Goal: Complete application form

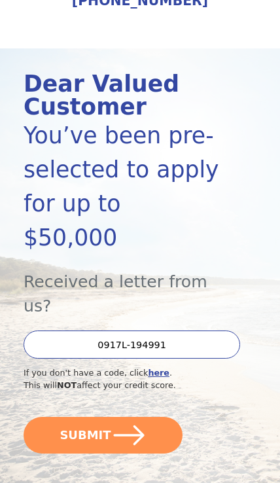
scroll to position [94, 0]
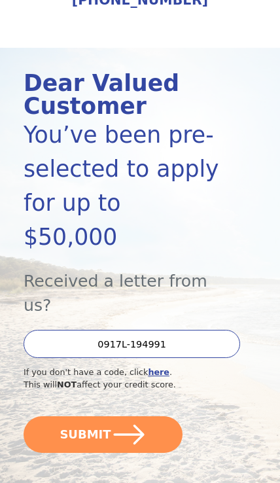
click at [124, 417] on icon "submit" at bounding box center [128, 434] width 35 height 35
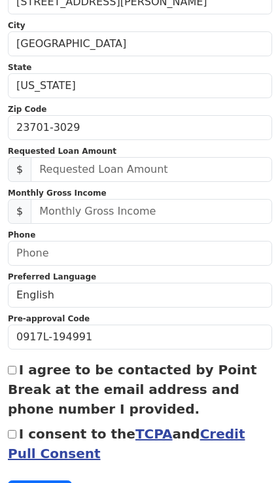
scroll to position [308, 0]
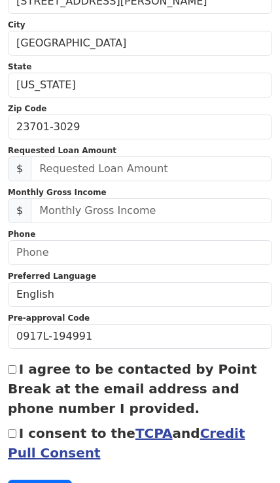
click at [26, 165] on span "$" at bounding box center [20, 168] width 24 height 25
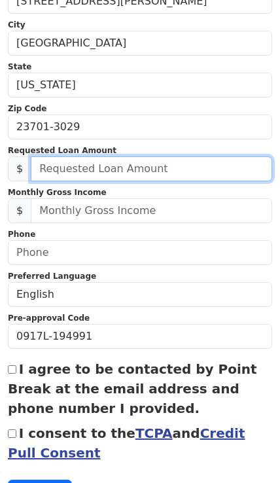
click at [41, 168] on input "text" at bounding box center [151, 168] width 241 height 25
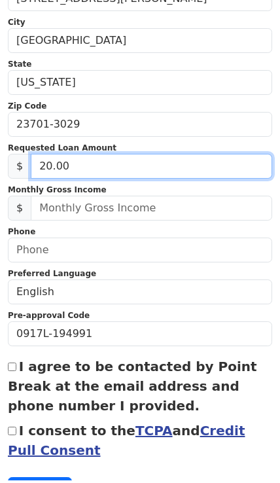
click at [90, 166] on input "20.00" at bounding box center [151, 168] width 241 height 25
type input "20,000.00"
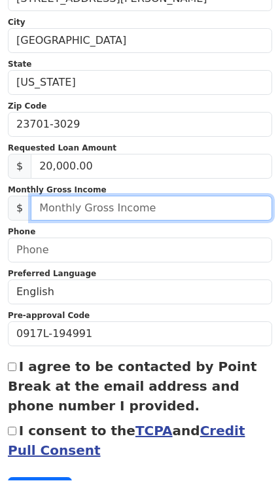
click at [46, 207] on input "text" at bounding box center [151, 210] width 241 height 25
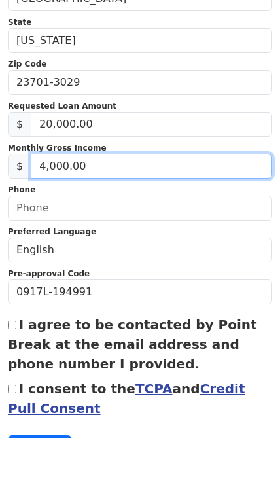
type input "40,000.00"
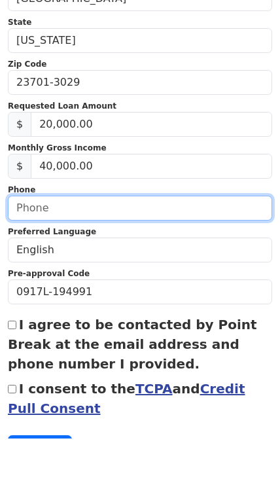
click at [94, 240] on input "text" at bounding box center [140, 252] width 264 height 25
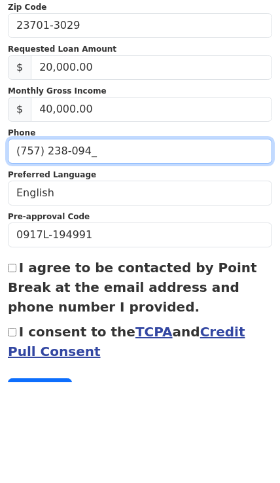
type input "[PHONE_NUMBER]"
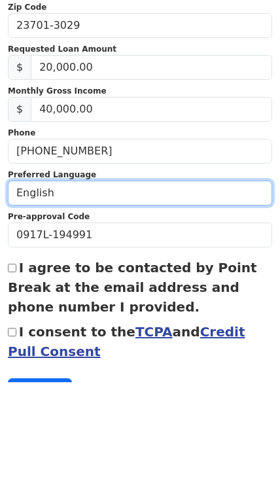
click at [111, 282] on select "English Spanish" at bounding box center [140, 294] width 264 height 25
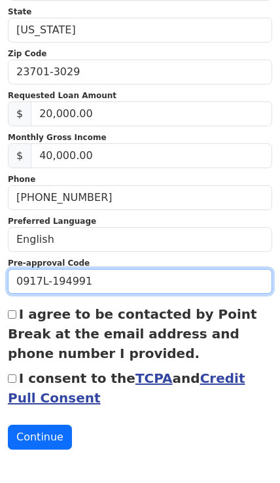
click at [142, 285] on input "0917L-194991" at bounding box center [140, 281] width 264 height 25
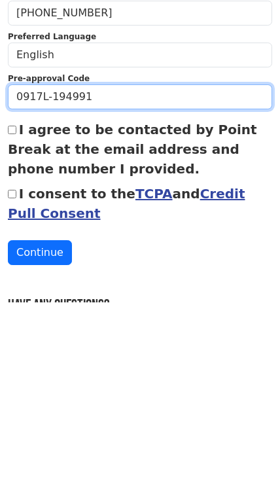
scroll to position [381, 0]
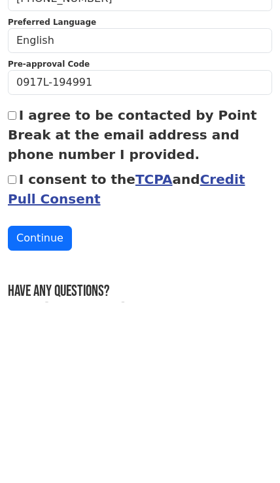
click at [25, 288] on label "I agree to be contacted by Point Break at the email address and phone number I …" at bounding box center [132, 315] width 249 height 55
click at [16, 292] on input "I agree to be contacted by Point Break at the email address and phone number I …" at bounding box center [12, 296] width 9 height 9
checkbox input "true"
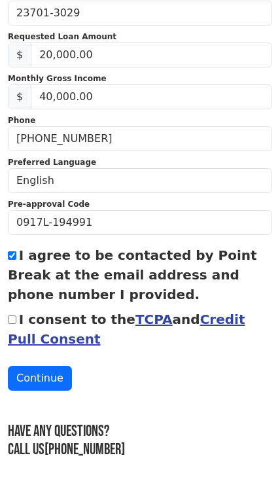
scroll to position [421, 0]
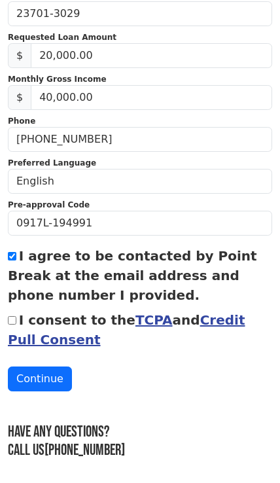
click at [48, 376] on button "Continue" at bounding box center [40, 378] width 64 height 25
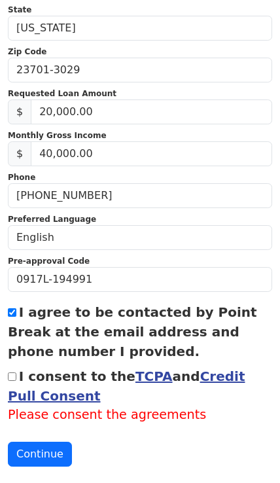
click at [20, 368] on label "I consent to the TCPA and Credit Pull Consent" at bounding box center [126, 385] width 237 height 35
click at [16, 372] on input "I consent to the TCPA and Credit Pull Consent" at bounding box center [12, 376] width 9 height 9
checkbox input "true"
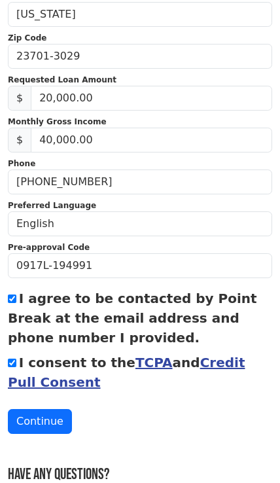
scroll to position [476, 0]
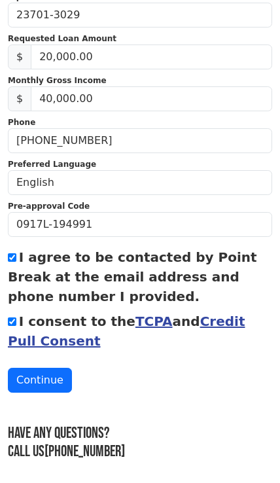
click at [32, 376] on button "Continue" at bounding box center [40, 380] width 64 height 25
click at [42, 377] on button "Continue" at bounding box center [40, 380] width 64 height 25
click at [49, 375] on button "Continue" at bounding box center [40, 380] width 64 height 25
click at [42, 380] on button "Continue" at bounding box center [40, 380] width 64 height 25
click at [38, 374] on button "Continue" at bounding box center [40, 380] width 64 height 25
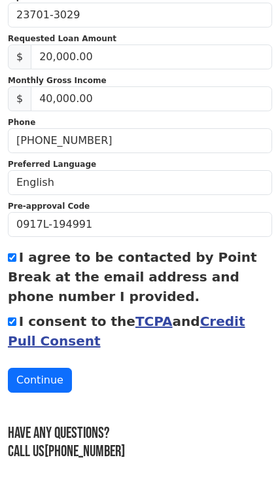
click at [39, 379] on button "Continue" at bounding box center [40, 380] width 64 height 25
click at [46, 371] on button "Continue" at bounding box center [40, 380] width 64 height 25
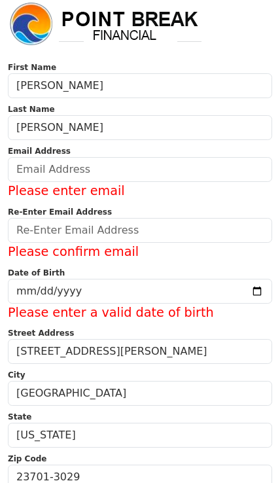
scroll to position [0, 0]
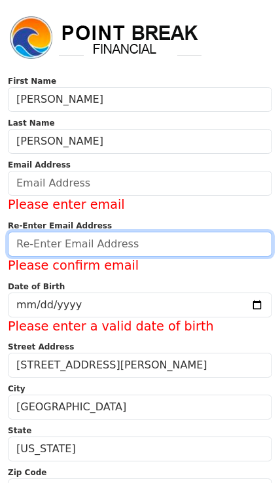
click at [53, 241] on input "email" at bounding box center [140, 244] width 264 height 25
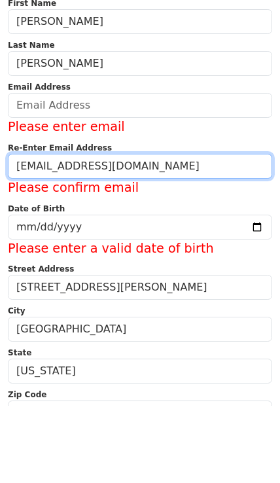
type input "[EMAIL_ADDRESS][DOMAIN_NAME]"
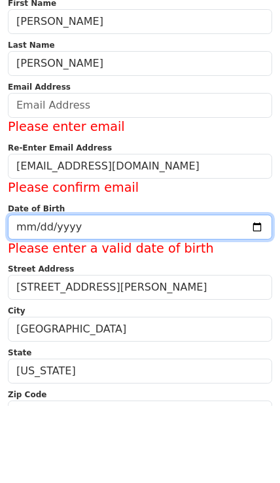
click at [39, 292] on input "date" at bounding box center [140, 304] width 264 height 25
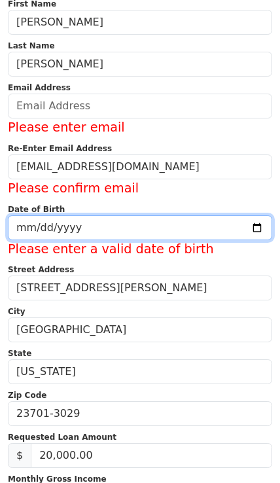
type input "[DATE]"
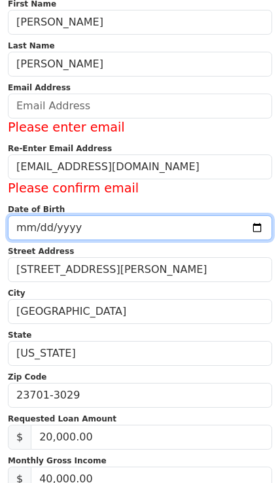
click at [190, 226] on input "[DATE]" at bounding box center [140, 227] width 264 height 25
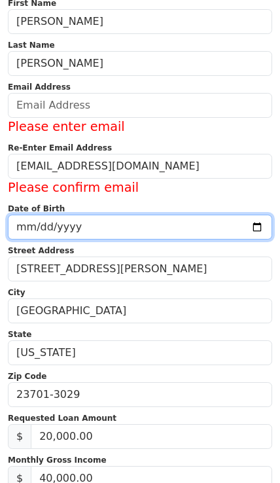
click at [37, 224] on input "date" at bounding box center [140, 227] width 264 height 25
click at [187, 224] on input "[DATE]" at bounding box center [140, 227] width 264 height 25
type input "[DATE]"
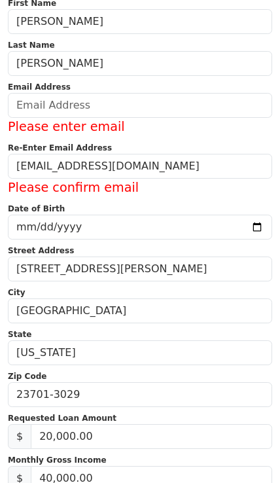
click at [105, 190] on label "Please confirm email" at bounding box center [140, 188] width 264 height 19
click at [125, 190] on label "Please confirm email" at bounding box center [140, 188] width 264 height 19
click at [12, 186] on label "Please confirm email" at bounding box center [140, 188] width 264 height 19
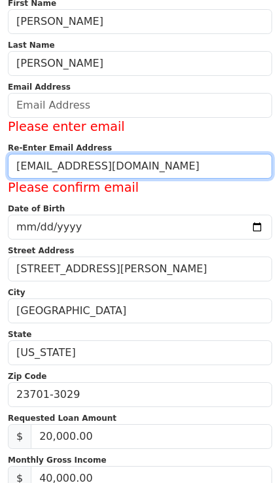
click at [36, 158] on input "[EMAIL_ADDRESS][DOMAIN_NAME]" at bounding box center [140, 166] width 264 height 25
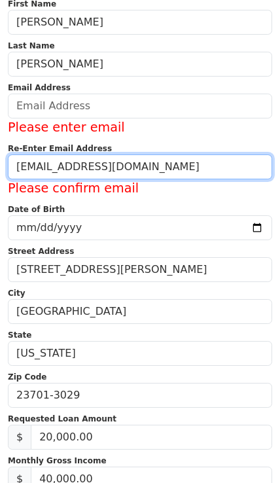
click at [183, 168] on input "[EMAIL_ADDRESS][DOMAIN_NAME]" at bounding box center [140, 166] width 264 height 25
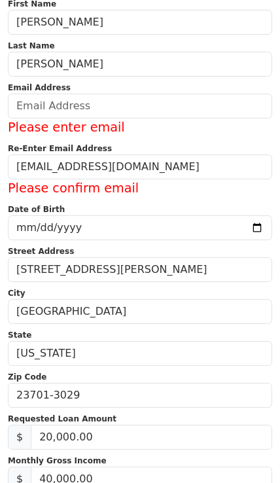
scroll to position [17, 0]
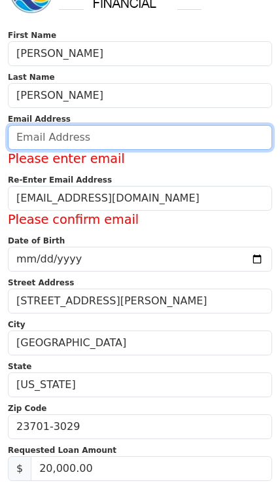
click at [31, 125] on input "email" at bounding box center [140, 137] width 264 height 25
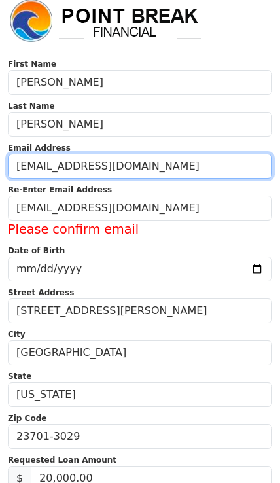
type input "[EMAIL_ADDRESS][DOMAIN_NAME]"
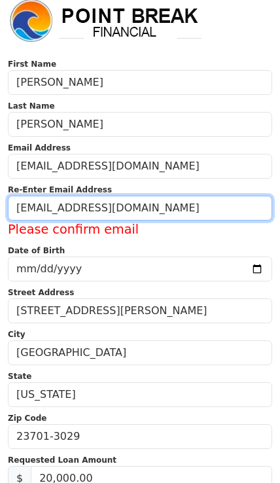
click at [183, 217] on input "[EMAIL_ADDRESS][DOMAIN_NAME]" at bounding box center [140, 208] width 264 height 25
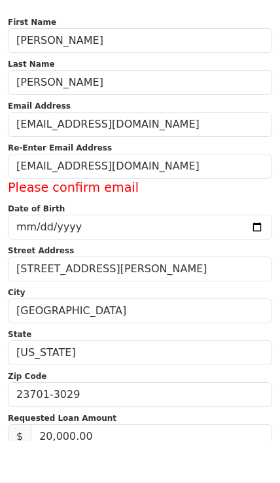
scroll to position [59, 0]
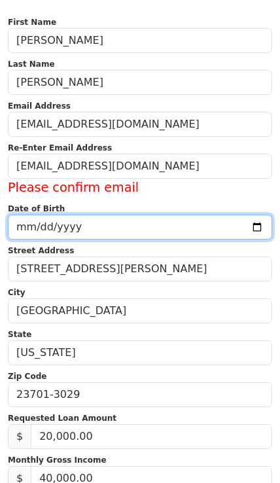
click at [41, 224] on input "date" at bounding box center [140, 227] width 264 height 25
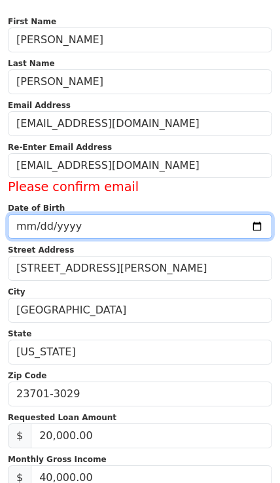
type input "[DATE]"
click at [183, 221] on input "[DATE]" at bounding box center [140, 226] width 264 height 25
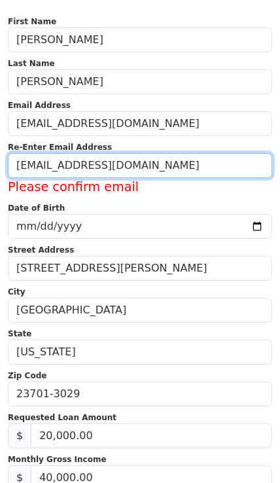
click at [177, 164] on input "[EMAIL_ADDRESS][DOMAIN_NAME]" at bounding box center [140, 165] width 264 height 25
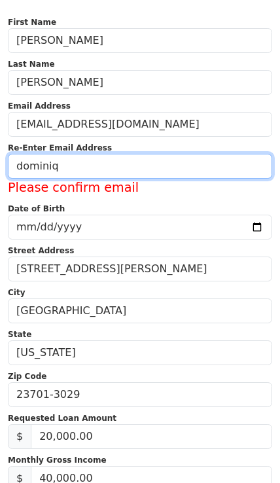
type input "domini"
type input "[EMAIL_ADDRESS][DOMAIN_NAME]"
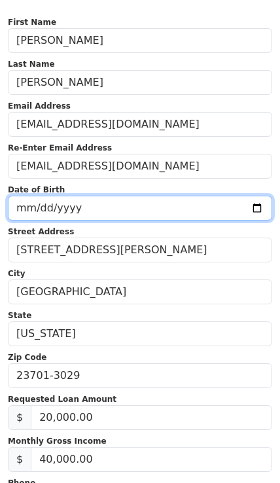
click at [29, 206] on input "date" at bounding box center [140, 208] width 264 height 25
type input "[DATE]"
click at [181, 205] on input "[DATE]" at bounding box center [140, 208] width 264 height 25
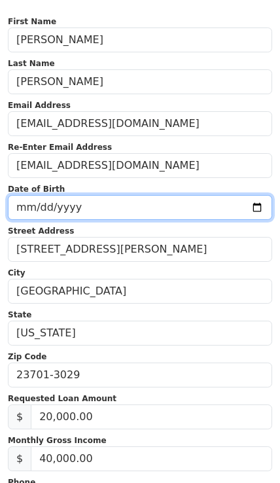
click at [145, 202] on input "[DATE]" at bounding box center [140, 207] width 264 height 25
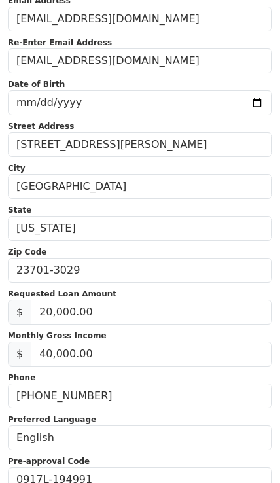
scroll to position [166, 0]
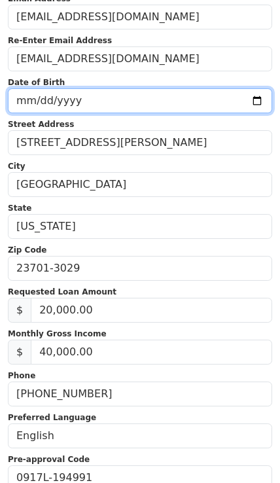
click at [47, 94] on input "[DATE]" at bounding box center [140, 100] width 264 height 25
click at [194, 91] on input "[DATE]" at bounding box center [140, 100] width 264 height 25
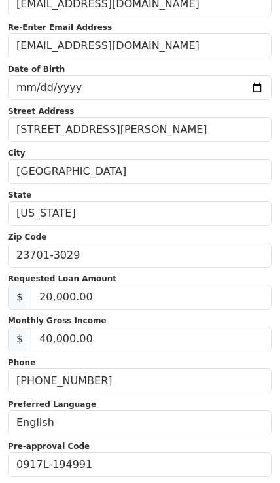
scroll to position [181, 0]
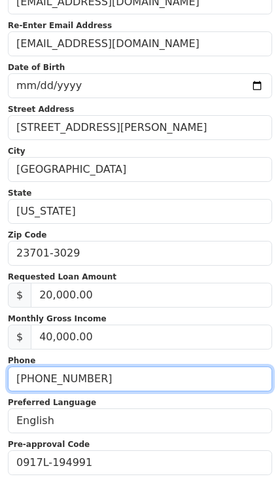
click at [109, 377] on input "[PHONE_NUMBER]" at bounding box center [140, 378] width 264 height 25
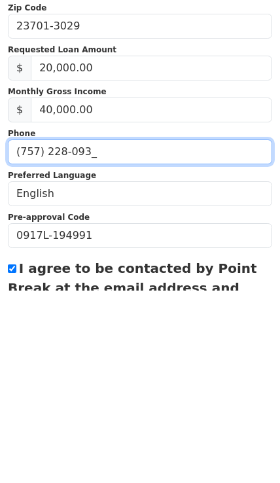
type input "[PHONE_NUMBER]"
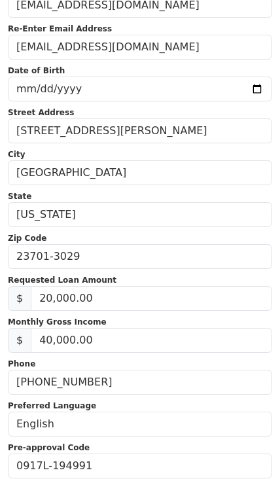
scroll to position [179, 0]
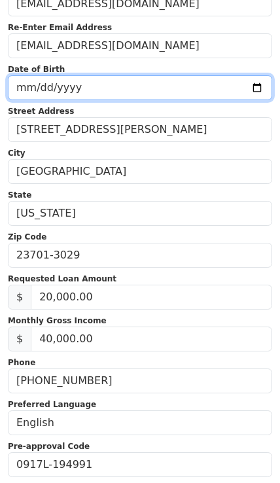
click at [192, 89] on input "[DATE]" at bounding box center [140, 87] width 264 height 25
click at [196, 84] on input "[DATE]" at bounding box center [140, 87] width 264 height 25
click at [152, 84] on input "[DATE]" at bounding box center [140, 87] width 264 height 25
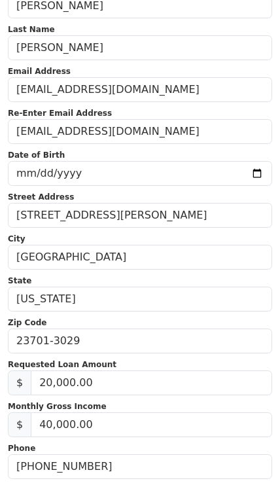
scroll to position [92, 0]
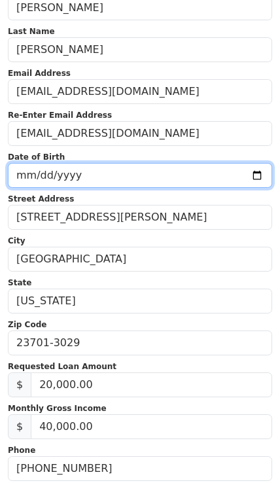
click at [163, 166] on input "[DATE]" at bounding box center [140, 175] width 264 height 25
click at [34, 164] on input "[DATE]" at bounding box center [140, 175] width 264 height 25
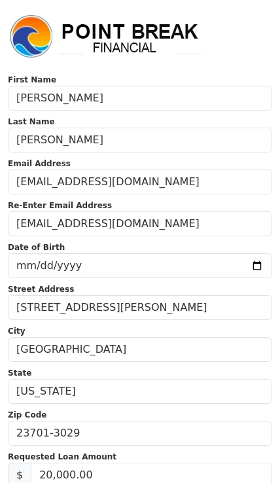
scroll to position [0, 0]
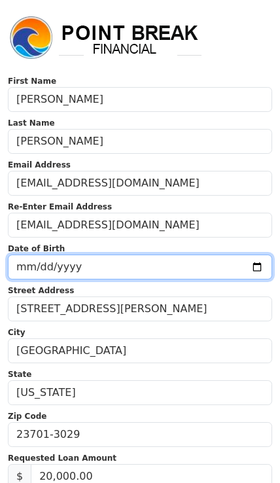
click at [115, 270] on input "date" at bounding box center [140, 267] width 264 height 25
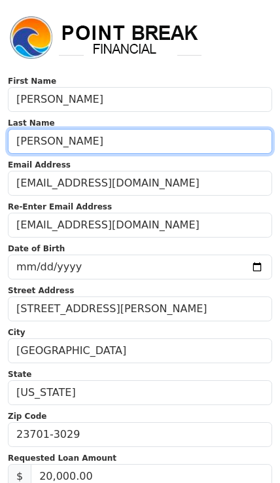
click at [200, 151] on input "[PERSON_NAME]" at bounding box center [140, 141] width 264 height 25
click at [205, 152] on input "[PERSON_NAME]" at bounding box center [140, 141] width 264 height 25
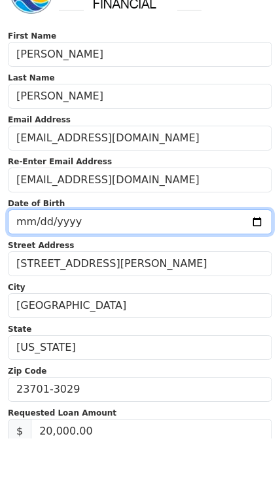
click at [160, 255] on input "[DATE]" at bounding box center [140, 267] width 264 height 25
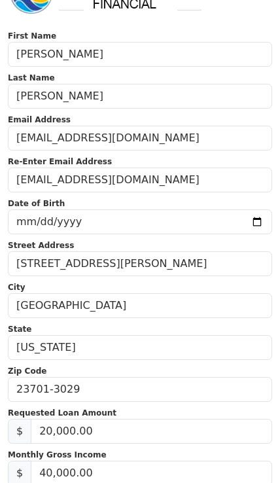
scroll to position [44, 0]
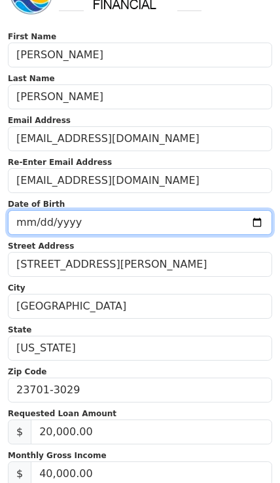
click at [137, 211] on input "[DATE]" at bounding box center [140, 222] width 264 height 25
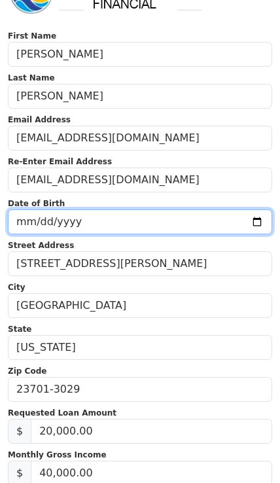
type input "[DATE]"
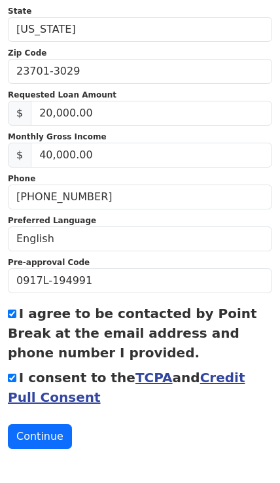
scroll to position [363, 0]
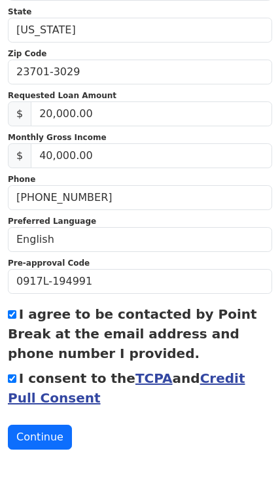
click at [41, 433] on button "Continue" at bounding box center [40, 437] width 64 height 25
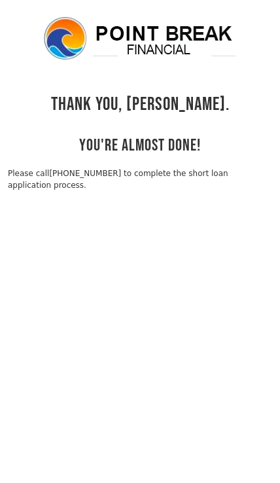
scroll to position [31, 0]
